Goal: Information Seeking & Learning: Learn about a topic

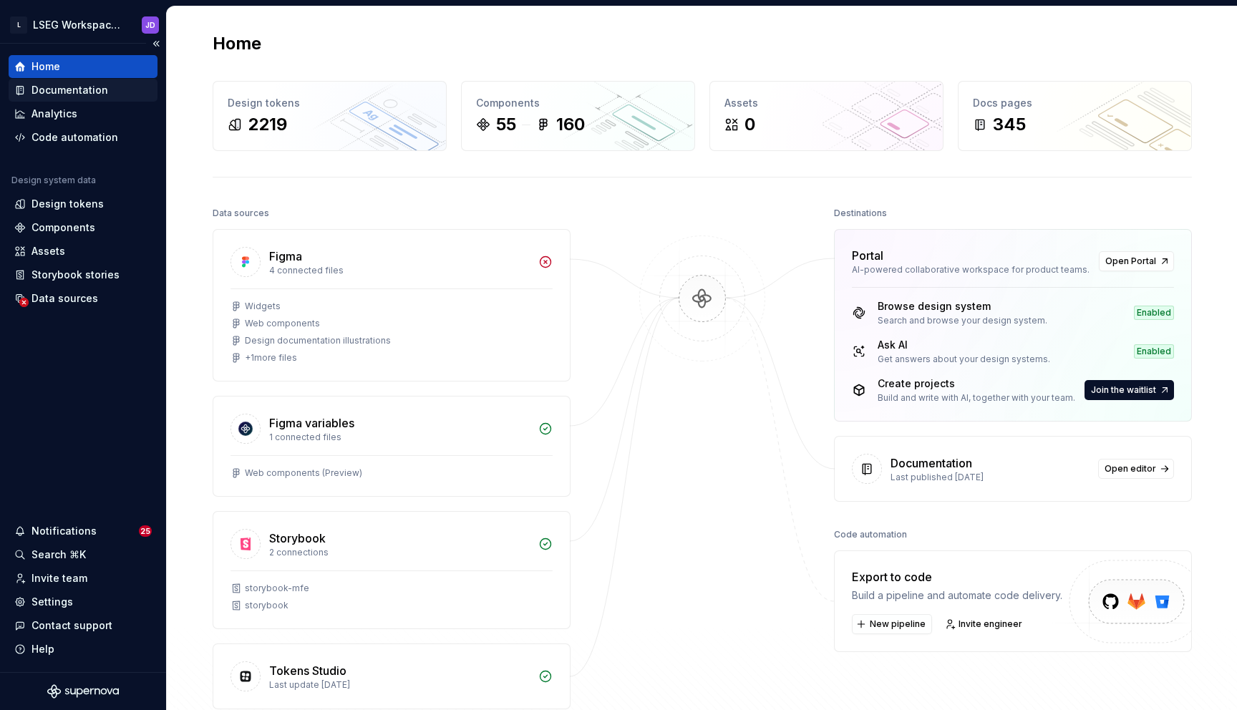
click at [67, 86] on div "Documentation" at bounding box center [70, 90] width 77 height 14
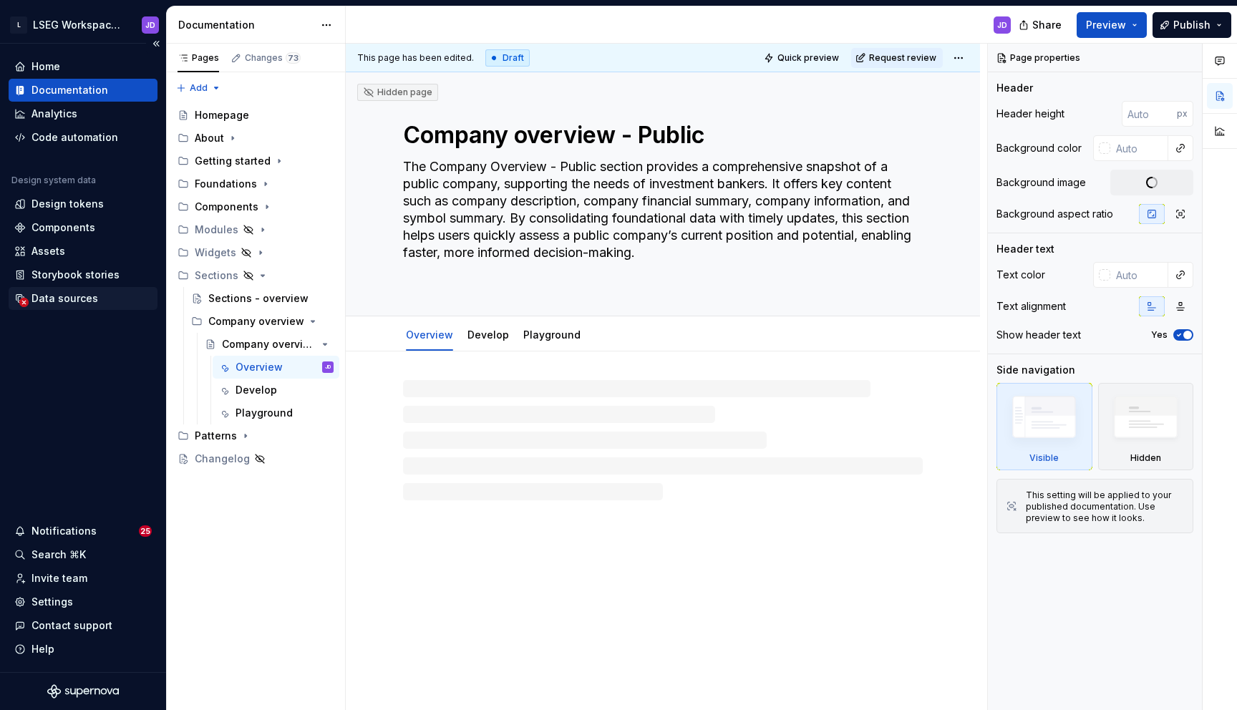
click at [73, 299] on div "Data sources" at bounding box center [65, 298] width 67 height 14
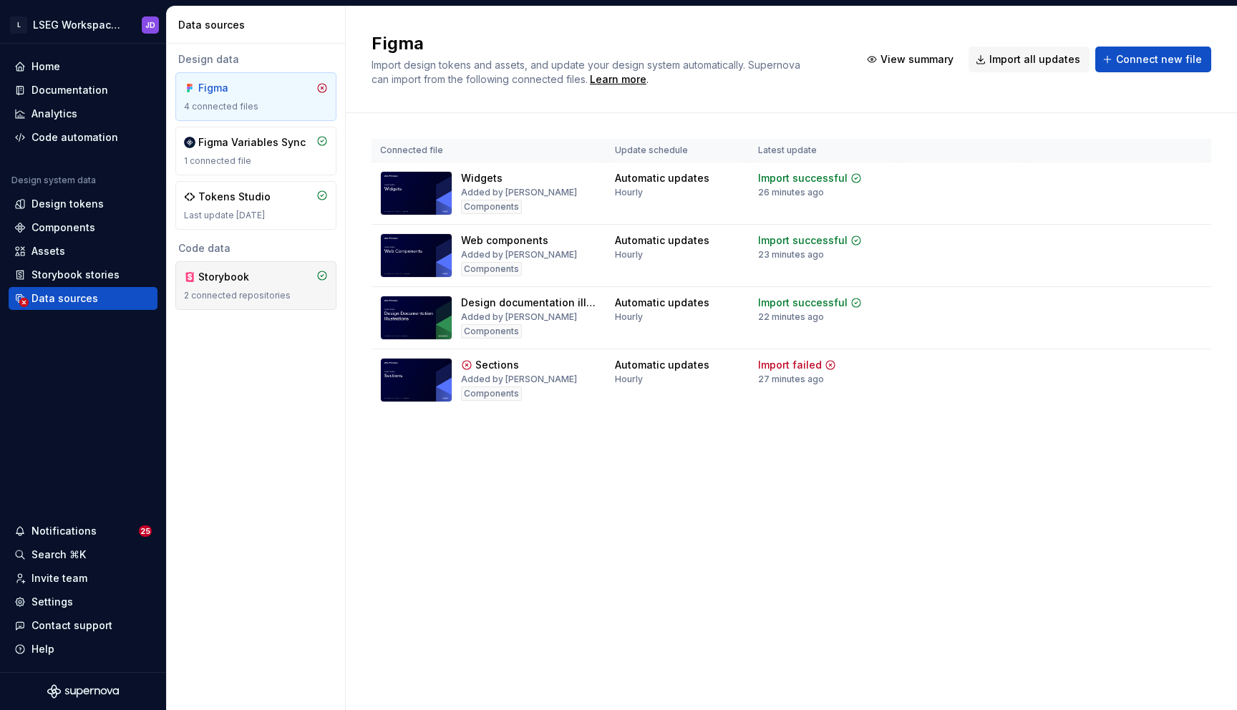
click at [286, 295] on div "2 connected repositories" at bounding box center [256, 295] width 144 height 11
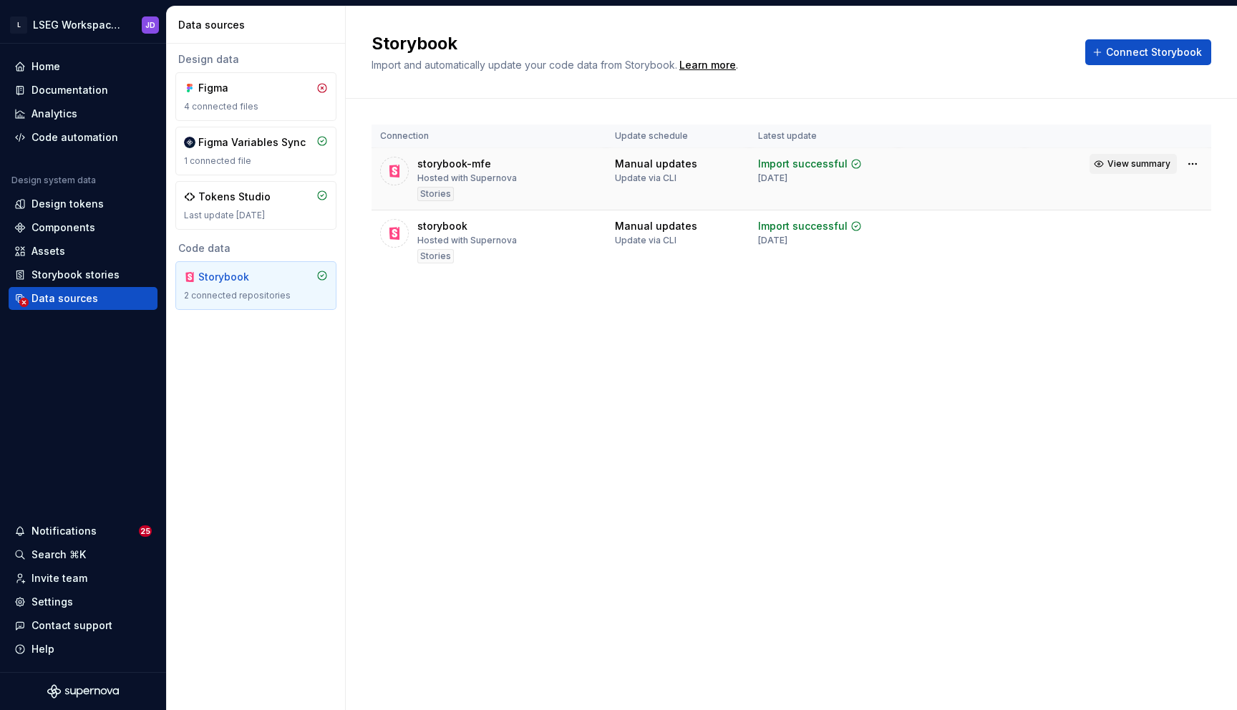
click at [1158, 170] on button "View summary" at bounding box center [1133, 164] width 87 height 20
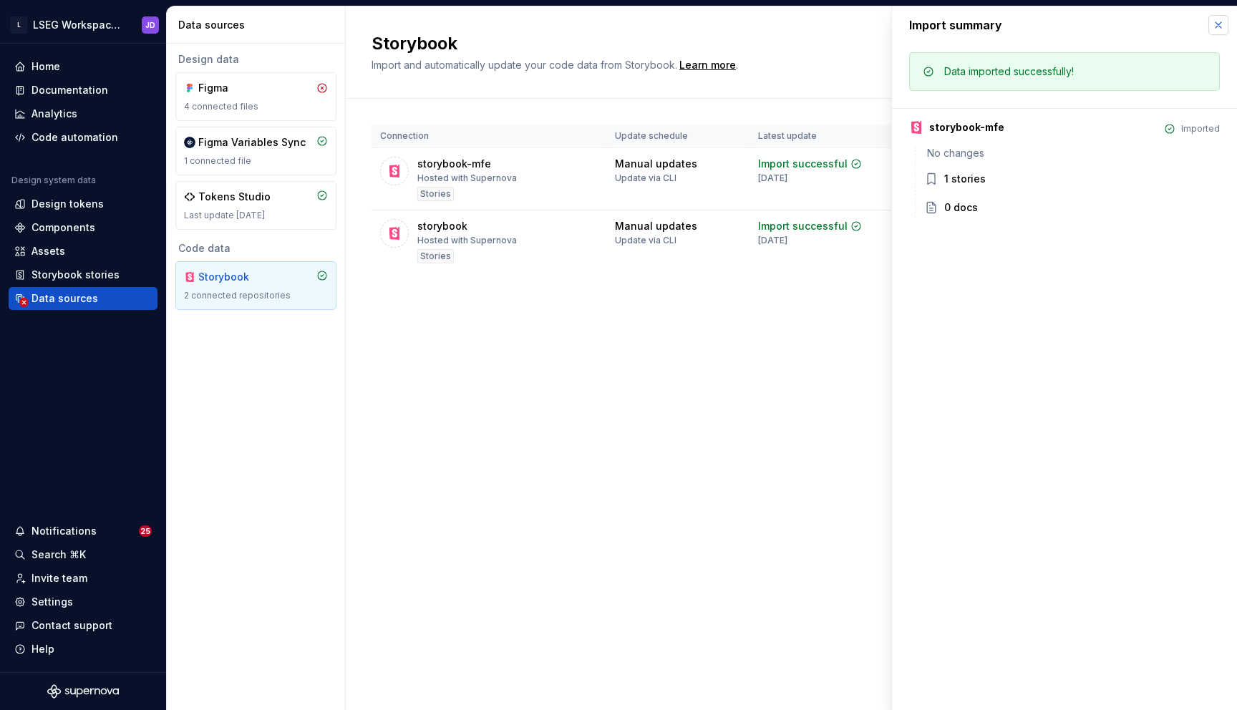
click at [1219, 19] on button "button" at bounding box center [1219, 25] width 20 height 20
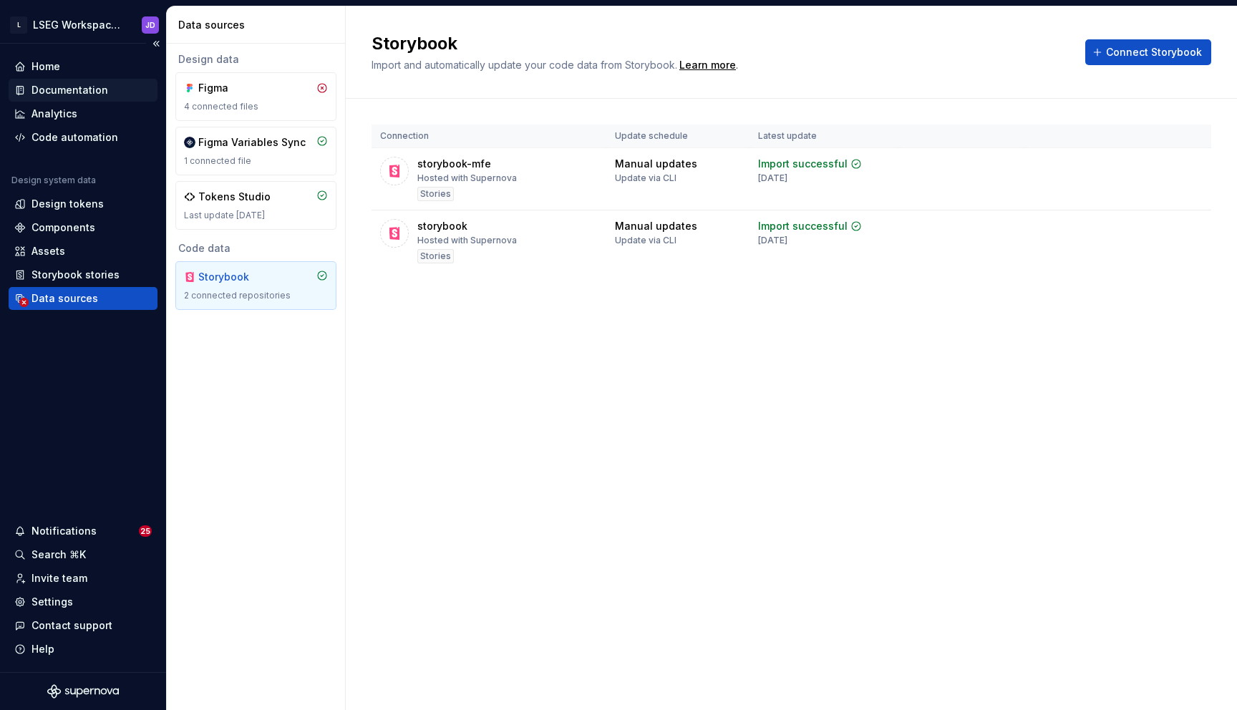
click at [82, 85] on div "Documentation" at bounding box center [70, 90] width 77 height 14
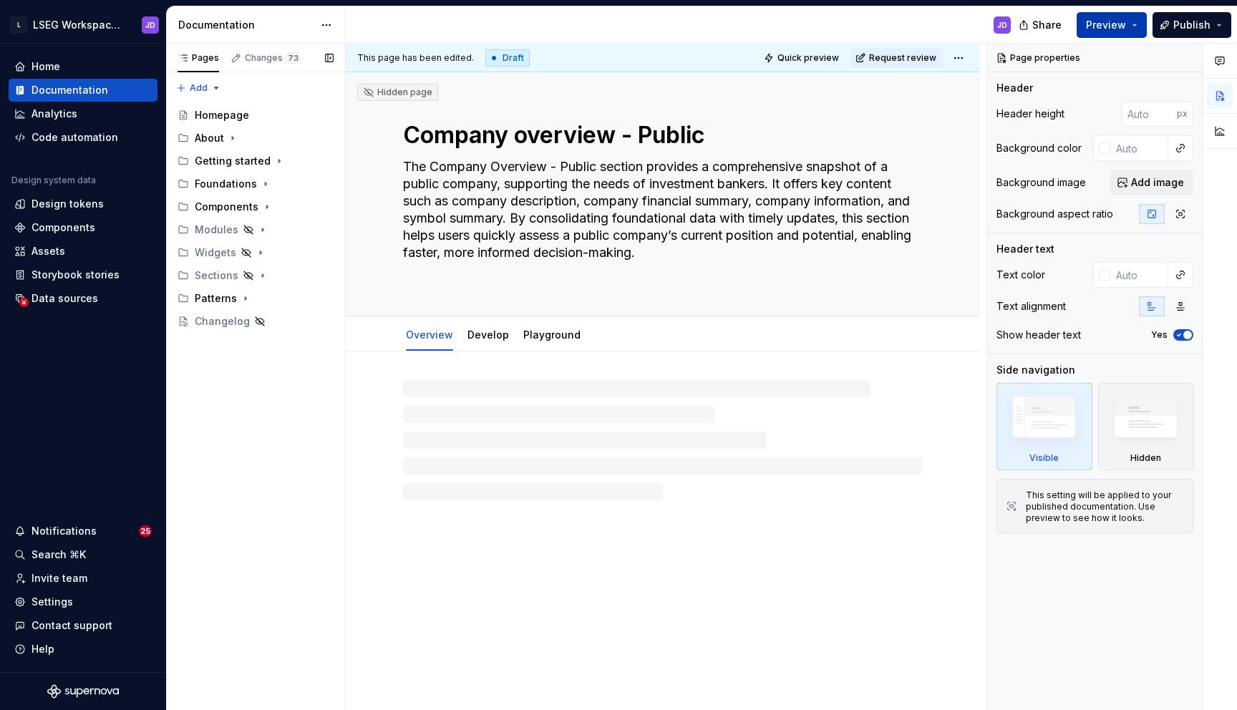
click at [1130, 19] on button "Preview" at bounding box center [1112, 25] width 70 height 26
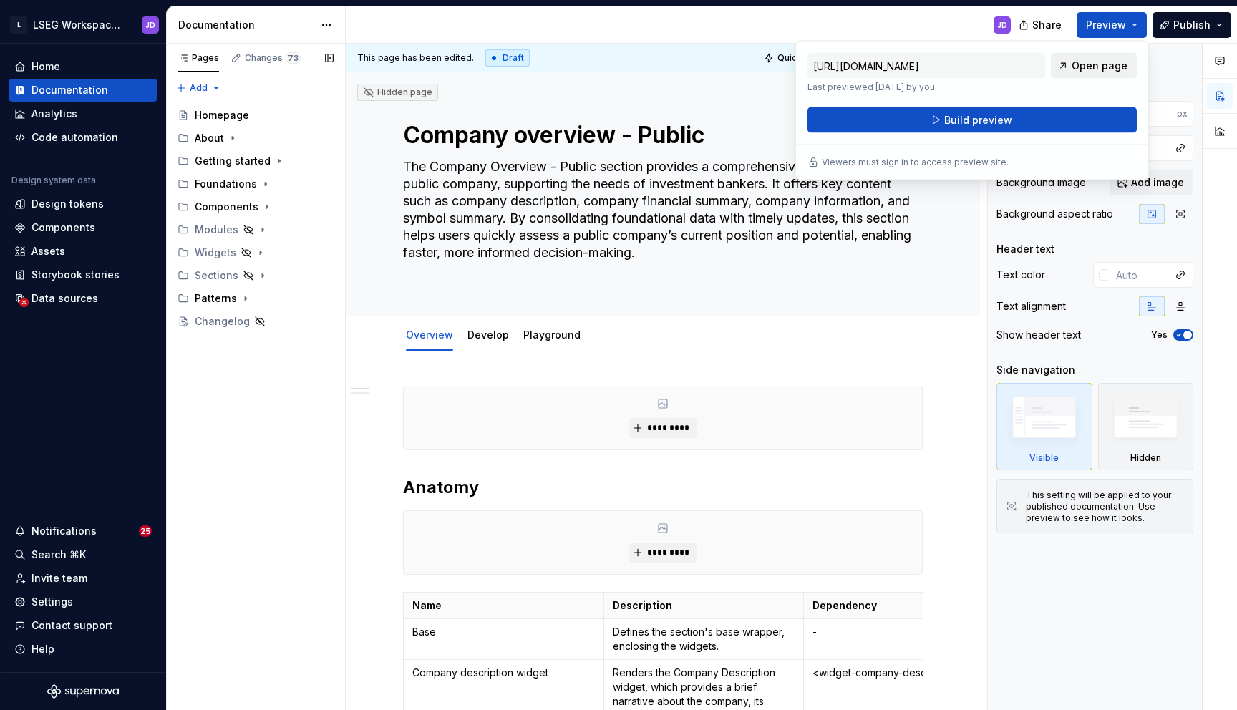
click at [1095, 65] on span "Open page" at bounding box center [1100, 66] width 56 height 14
type textarea "*"
